Goal: Find specific page/section: Find specific page/section

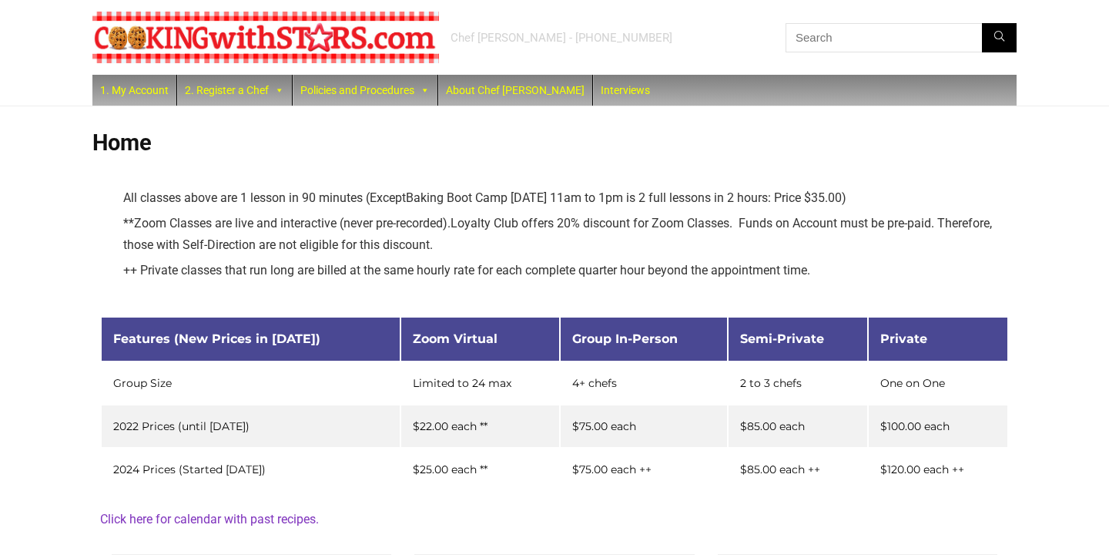
click at [843, 36] on input "text" at bounding box center [901, 37] width 231 height 29
type input "falfafel burger"
click at [982, 23] on button "Search" at bounding box center [999, 37] width 35 height 29
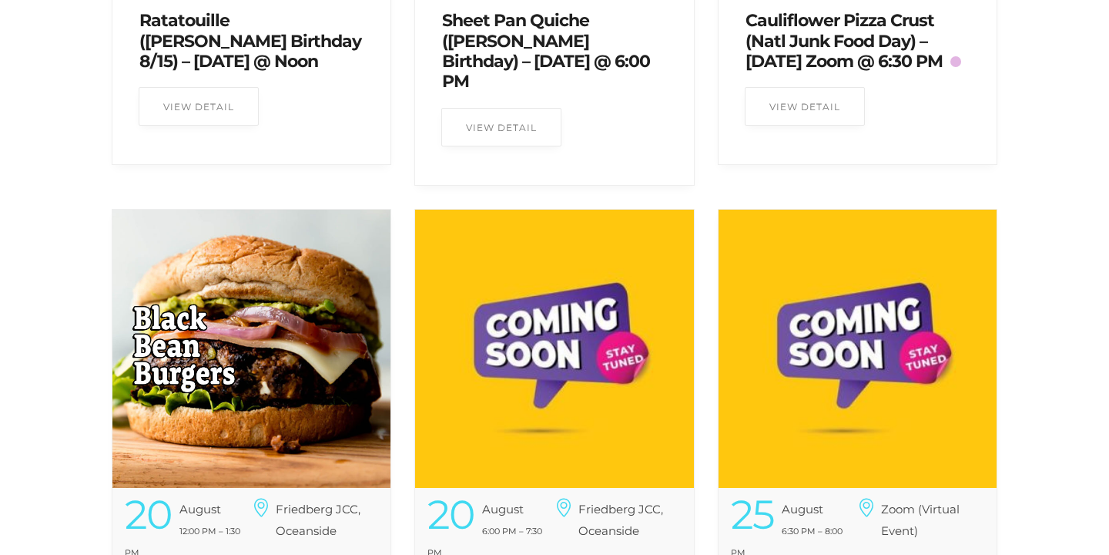
scroll to position [1, 0]
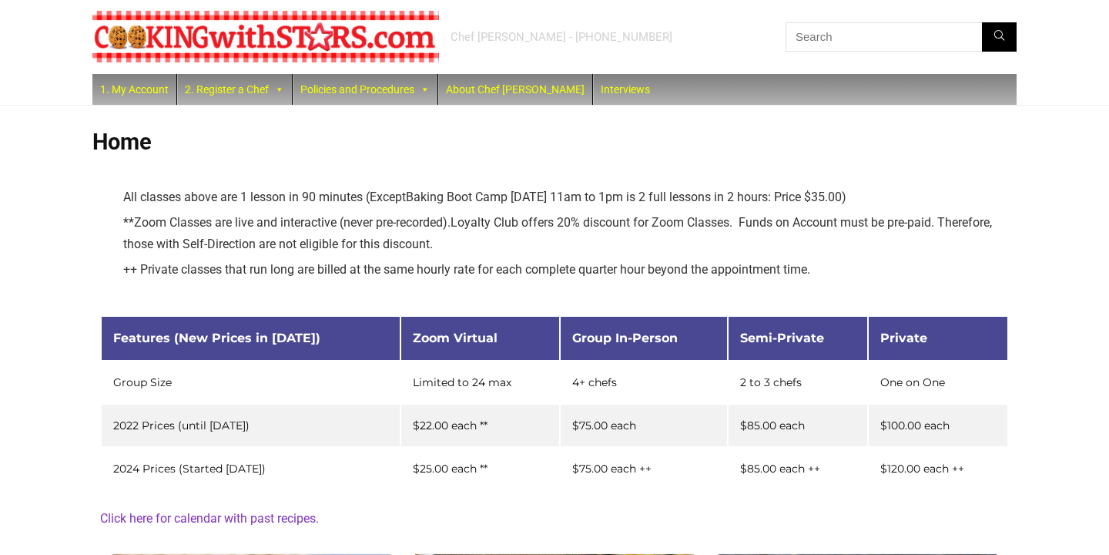
click at [810, 42] on input "text" at bounding box center [901, 36] width 231 height 29
type input "falafel burger"
click at [998, 49] on button "Search" at bounding box center [999, 36] width 35 height 29
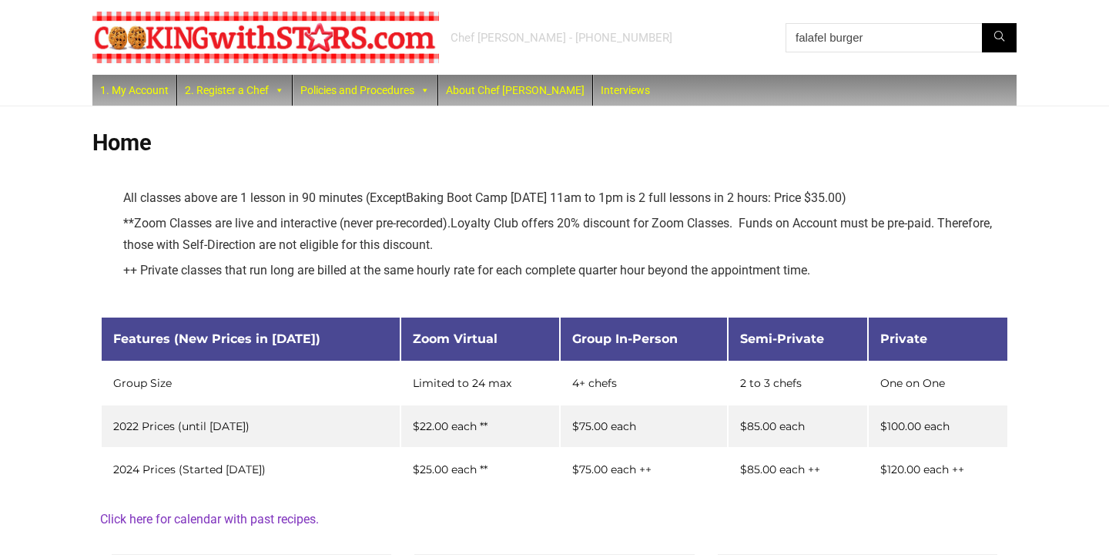
click at [870, 40] on input "falafel burger" at bounding box center [901, 37] width 231 height 29
click at [1106, 85] on div "1. My Account 2. Register a Chef Future Zoom Lessons Past Recipes Bayville Scho…" at bounding box center [554, 91] width 1109 height 32
